Goal: Information Seeking & Learning: Learn about a topic

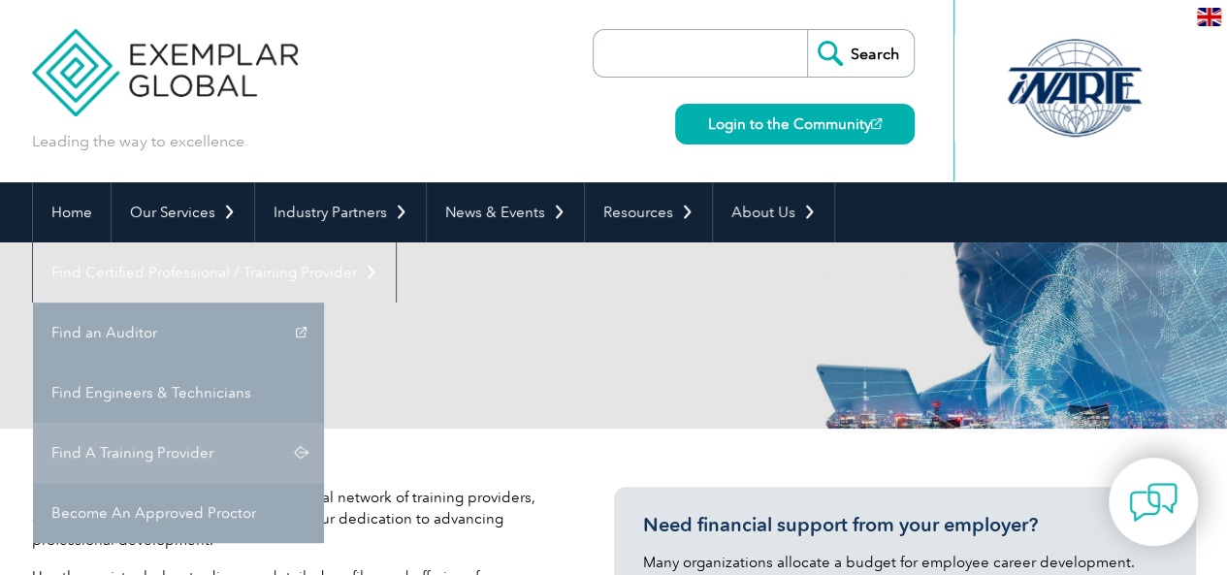
click at [324, 423] on link "Find A Training Provider" at bounding box center [178, 453] width 291 height 60
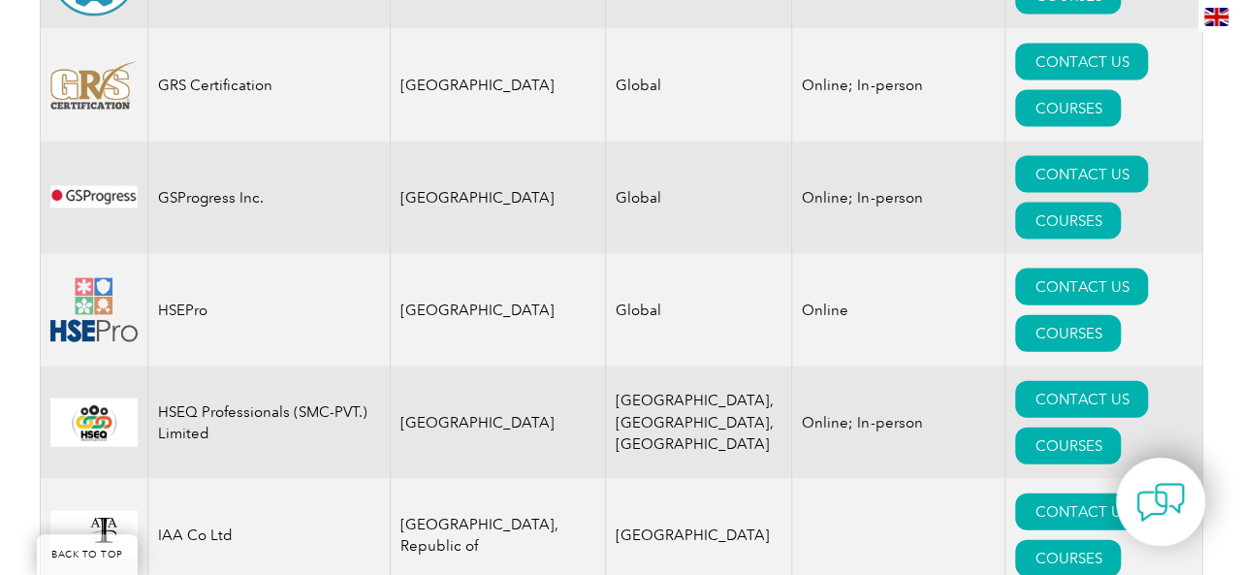
scroll to position [13089, 0]
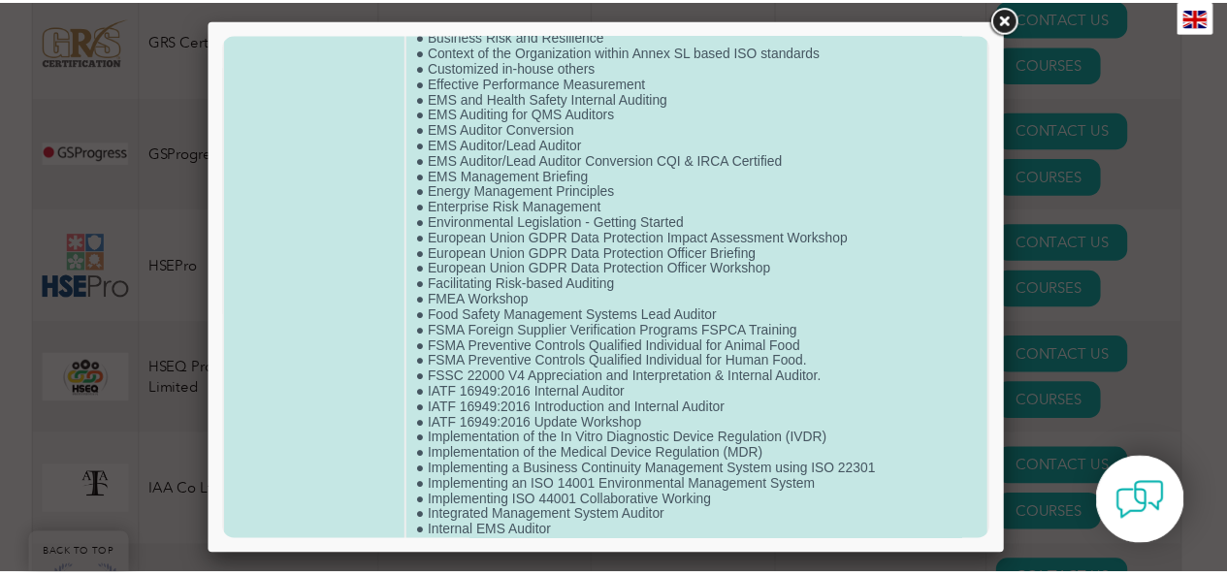
scroll to position [0, 0]
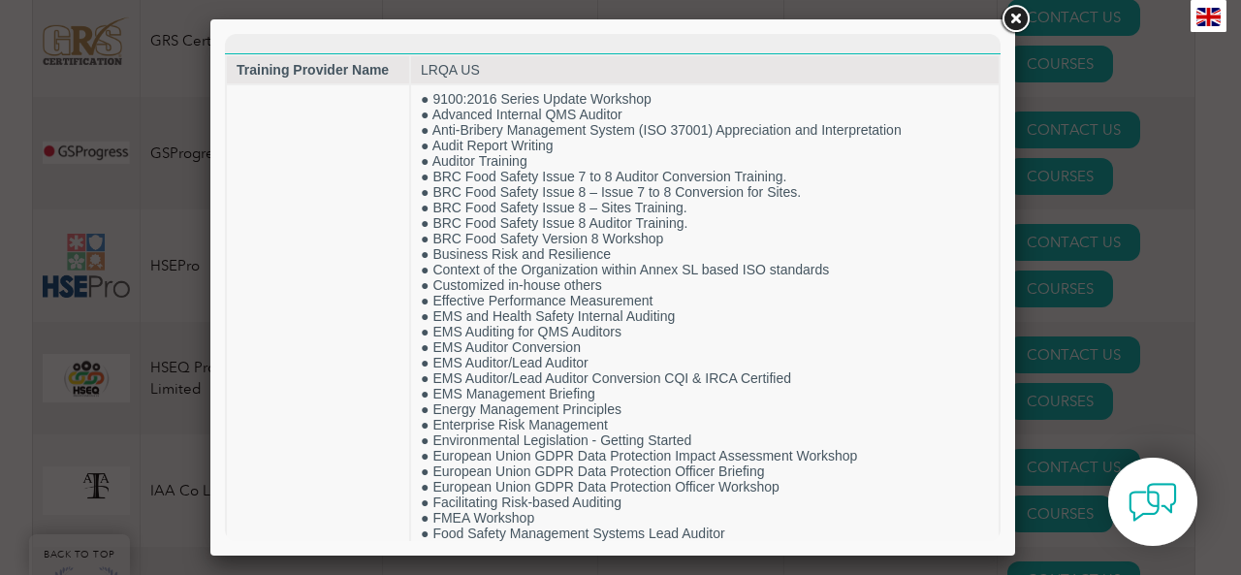
click at [1016, 22] on link at bounding box center [1015, 19] width 35 height 35
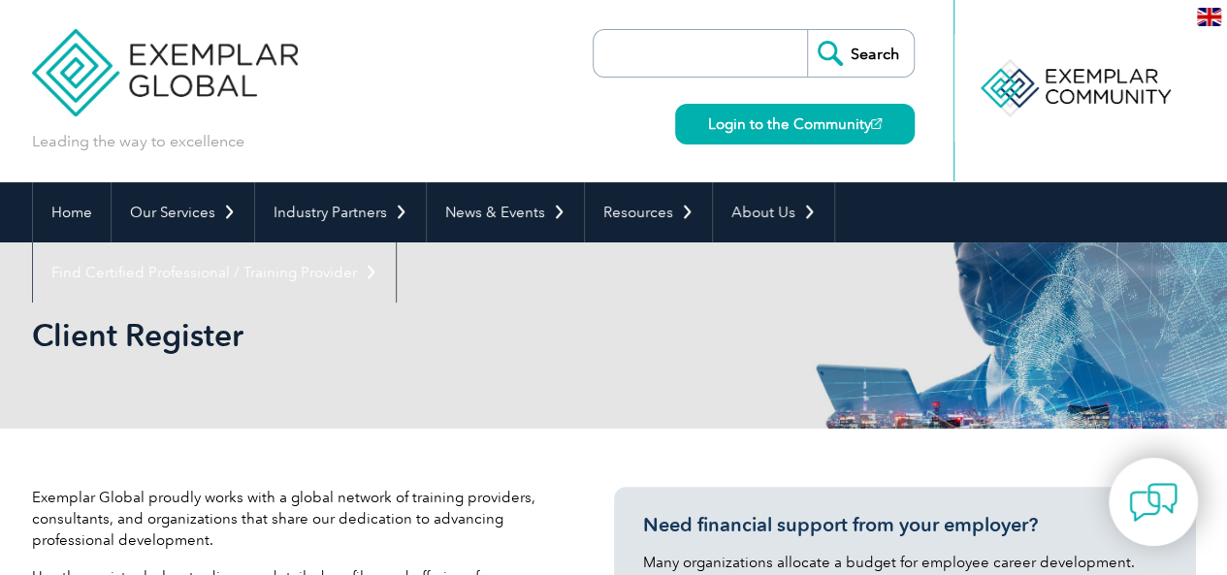
click at [611, 58] on input "search" at bounding box center [705, 53] width 204 height 47
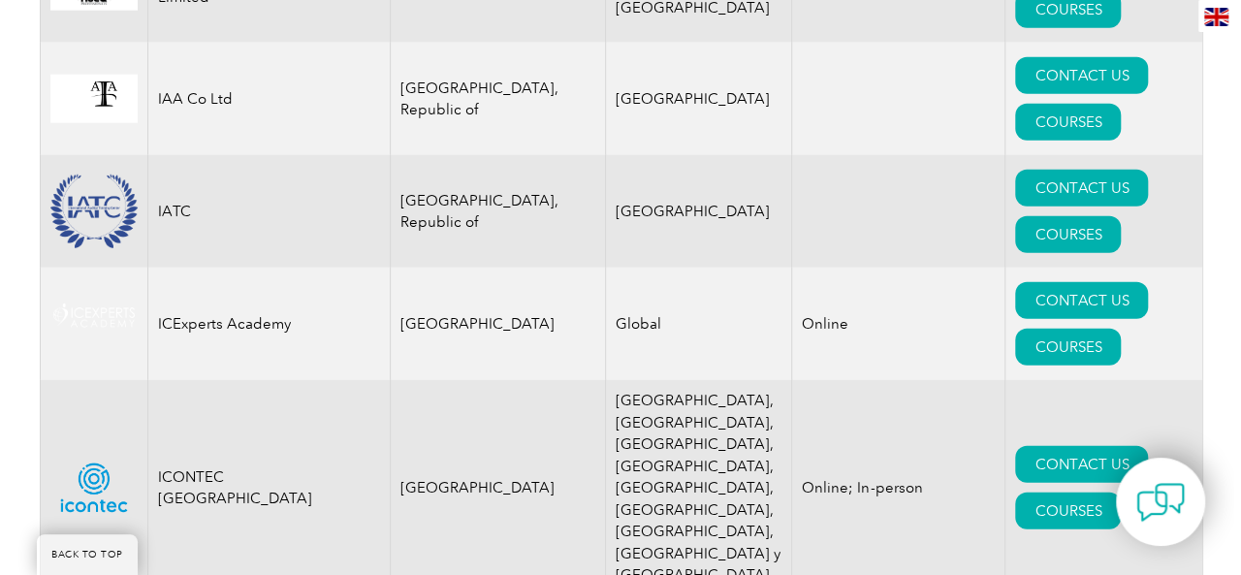
scroll to position [13283, 0]
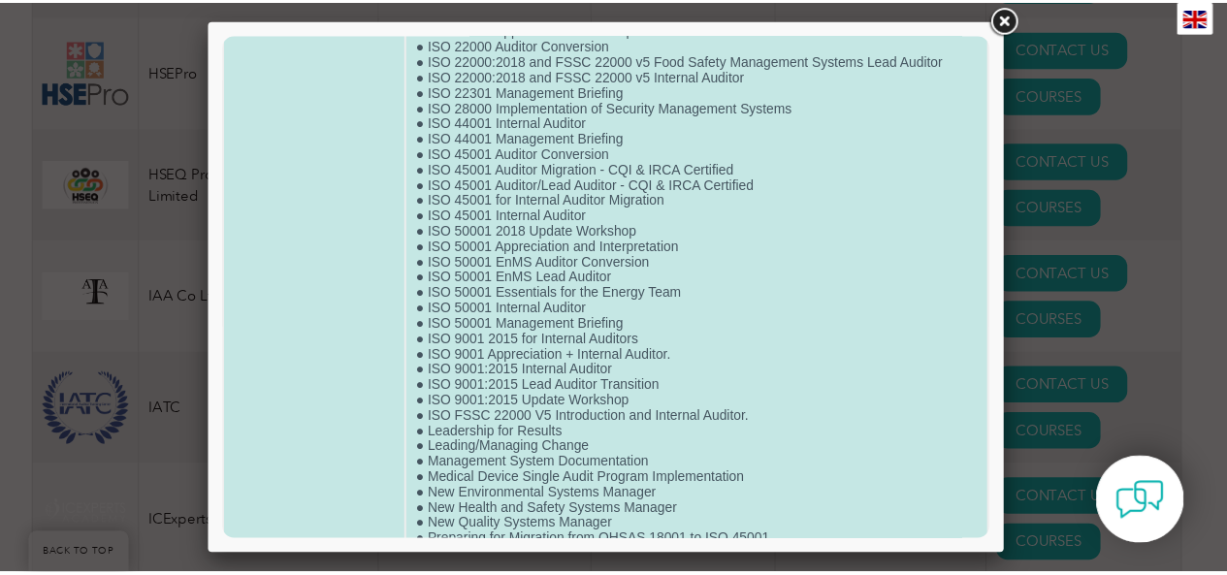
scroll to position [994, 0]
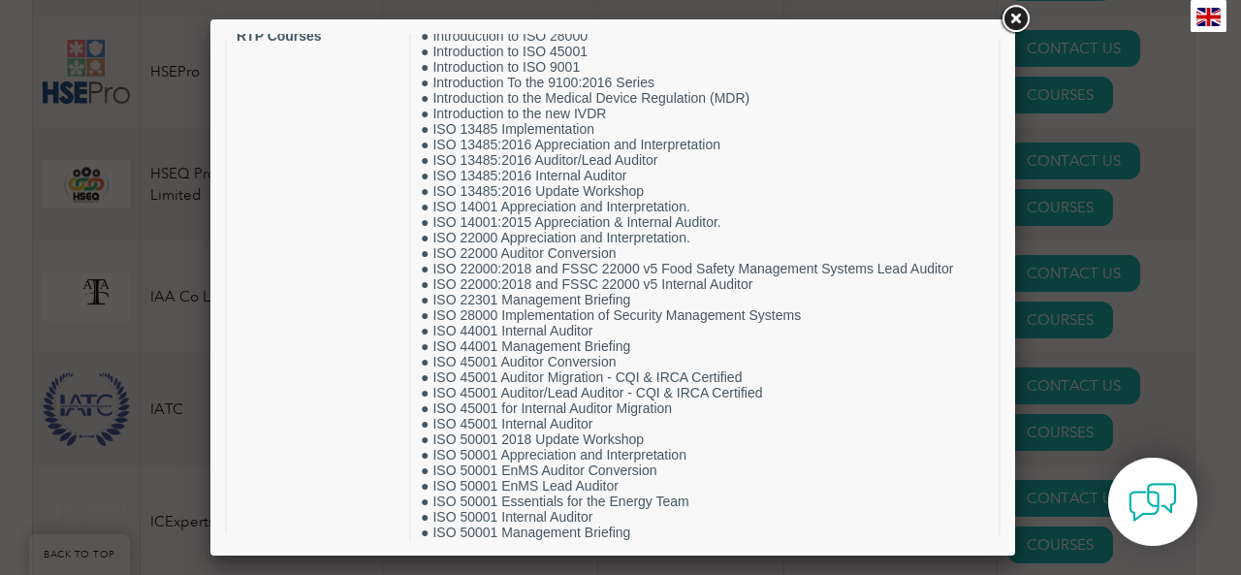
click at [1012, 9] on link at bounding box center [1015, 19] width 35 height 35
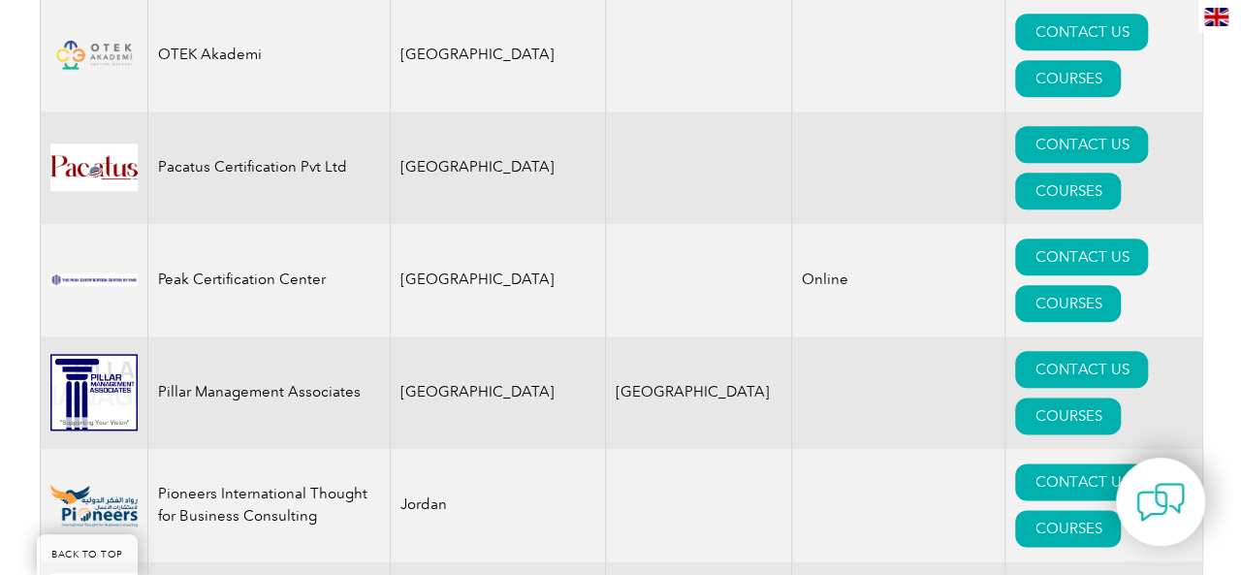
scroll to position [23076, 0]
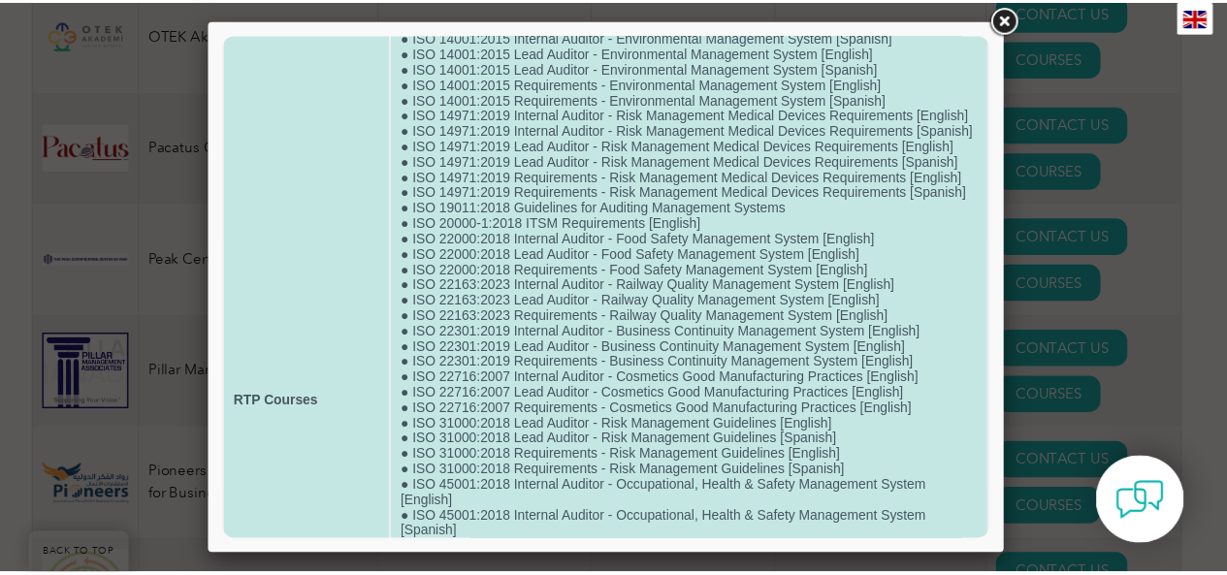
scroll to position [528, 0]
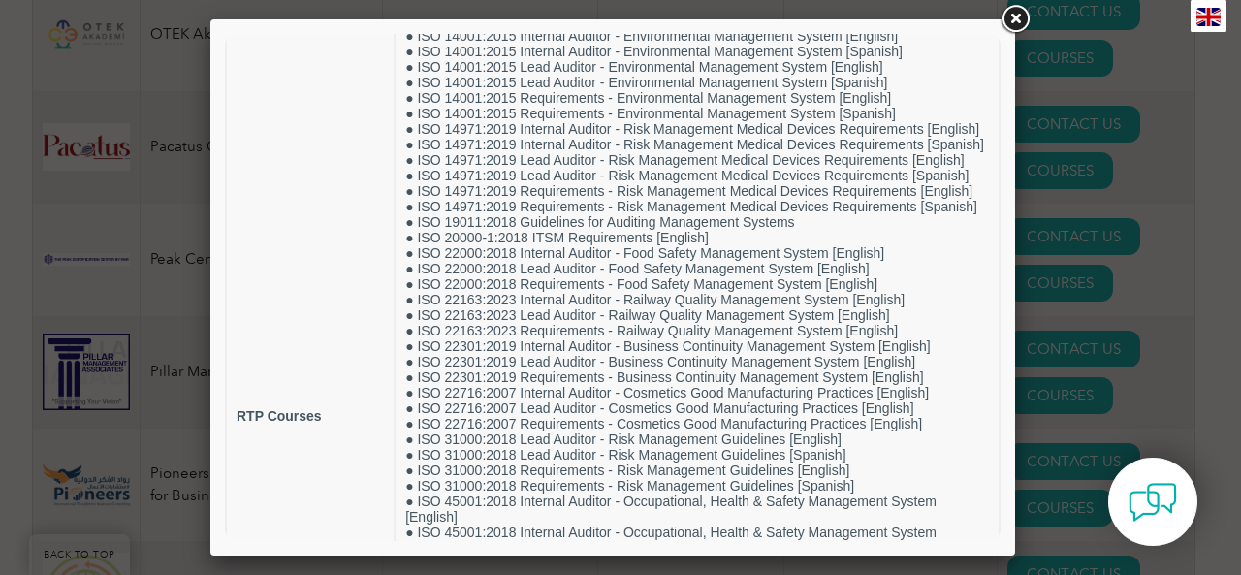
click at [1020, 21] on link at bounding box center [1015, 19] width 35 height 35
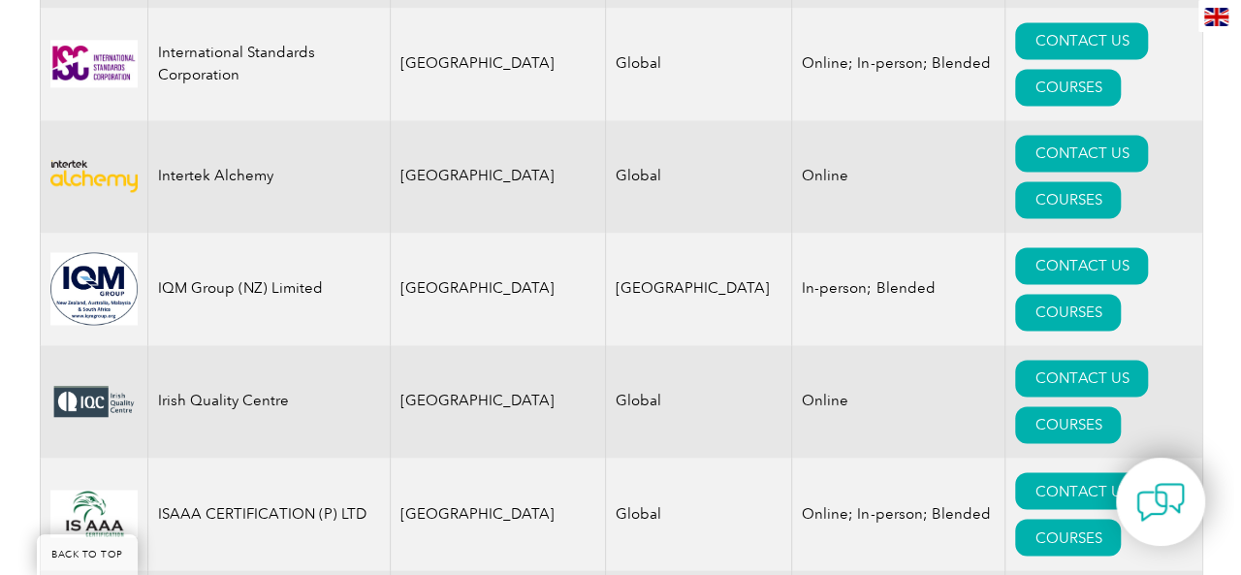
scroll to position [15998, 0]
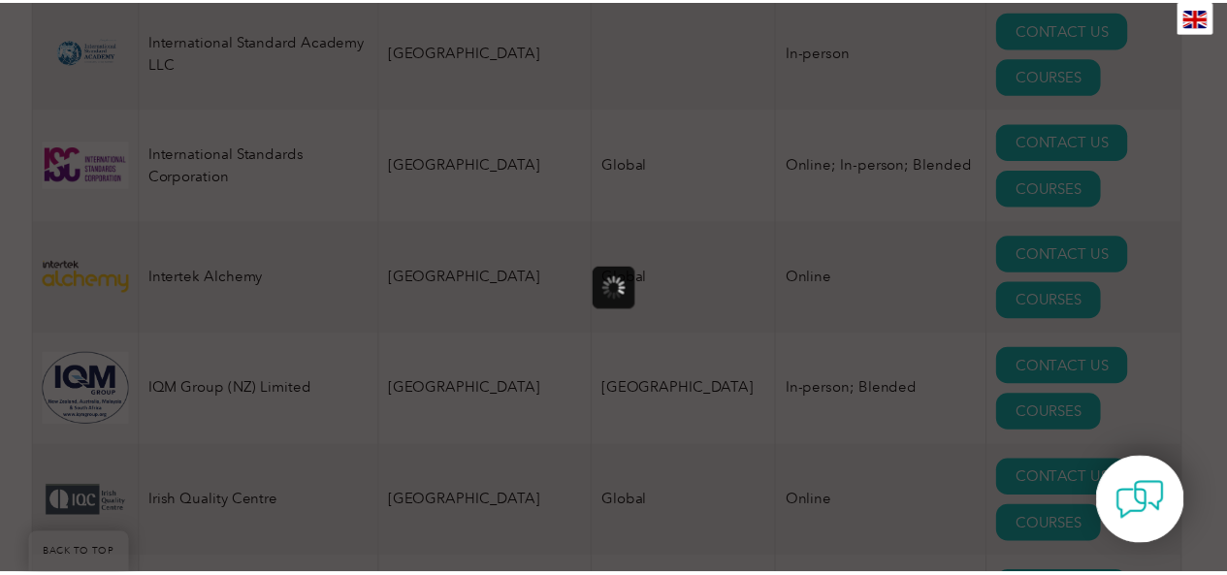
scroll to position [0, 0]
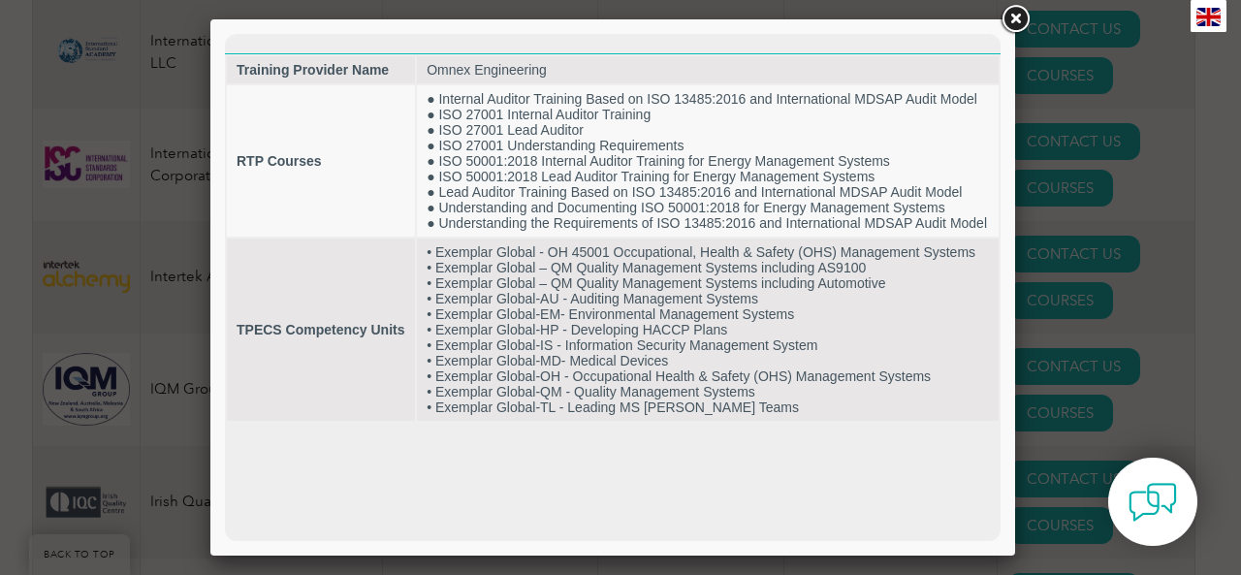
click at [1018, 16] on link at bounding box center [1015, 19] width 35 height 35
